Goal: Task Accomplishment & Management: Manage account settings

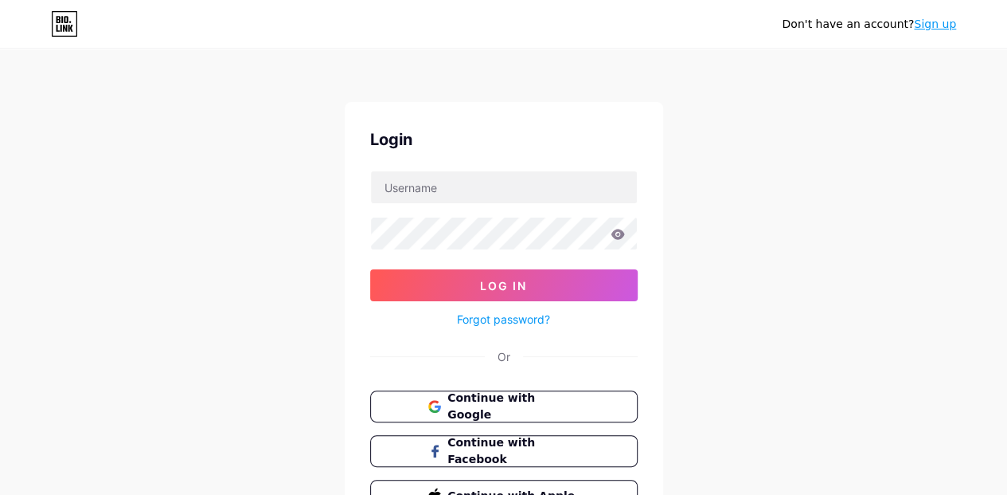
click at [520, 390] on button "Continue with Google" at bounding box center [504, 406] width 268 height 32
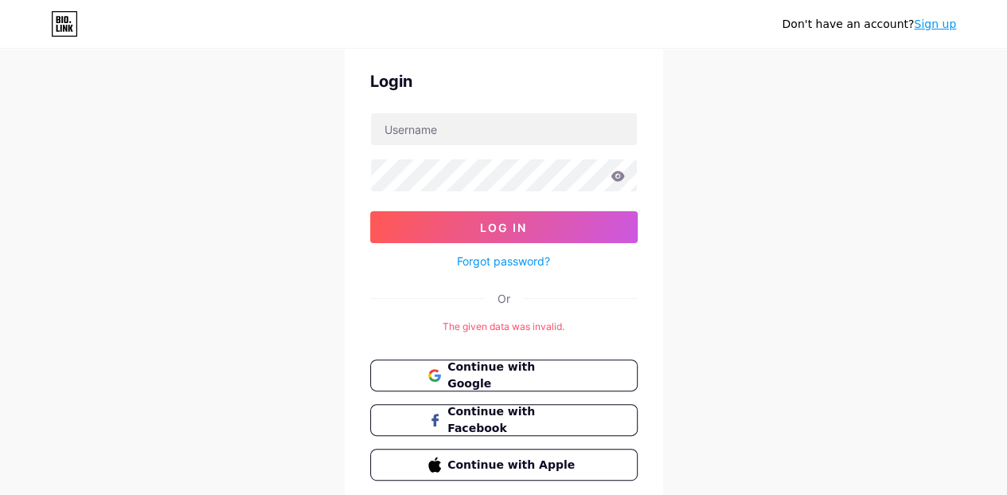
scroll to position [117, 0]
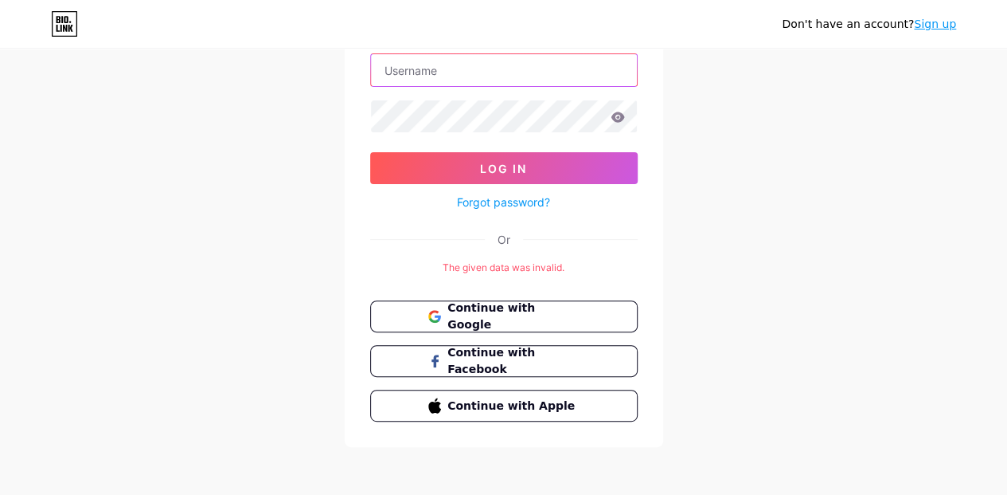
click at [468, 72] on input "text" at bounding box center [504, 70] width 266 height 32
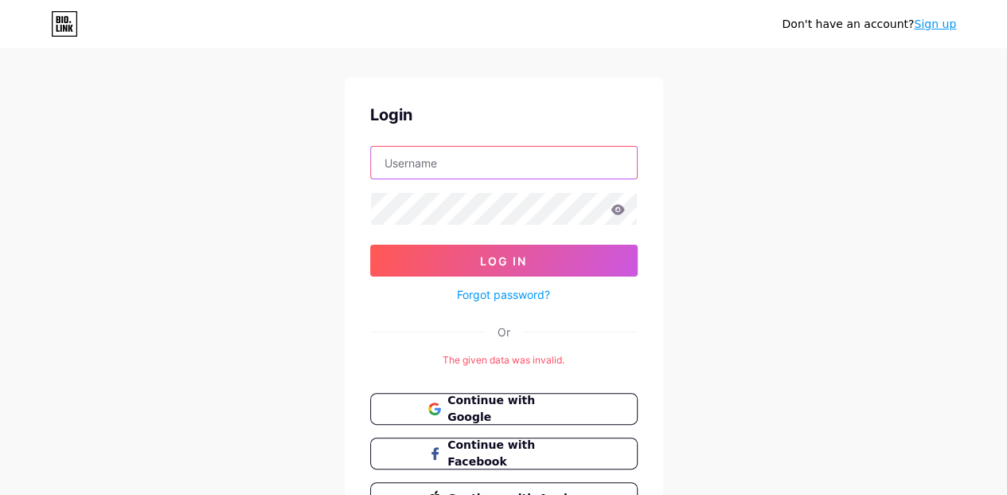
scroll to position [0, 0]
